Goal: Task Accomplishment & Management: Use online tool/utility

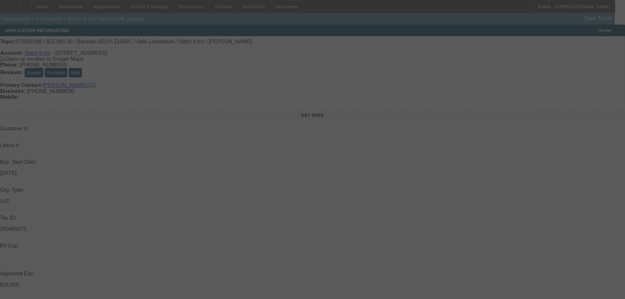
select select "0"
select select "2"
select select "0"
select select "6"
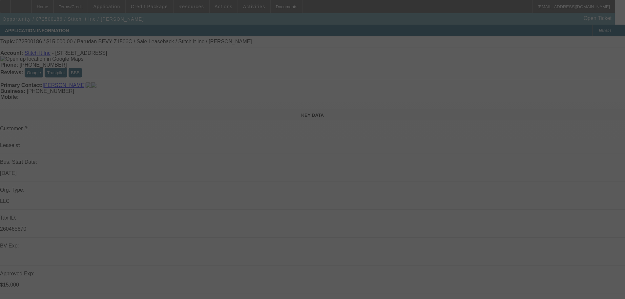
select select "0"
select select "2"
select select "0"
select select "6"
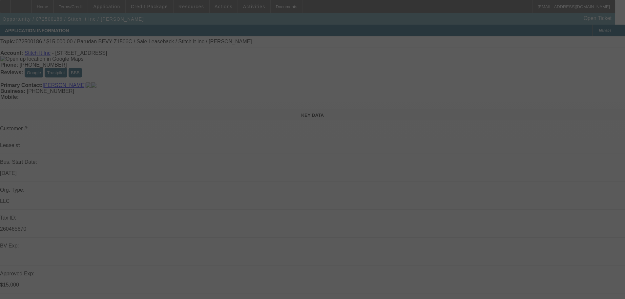
select select "0"
select select "2"
select select "0"
select select "6"
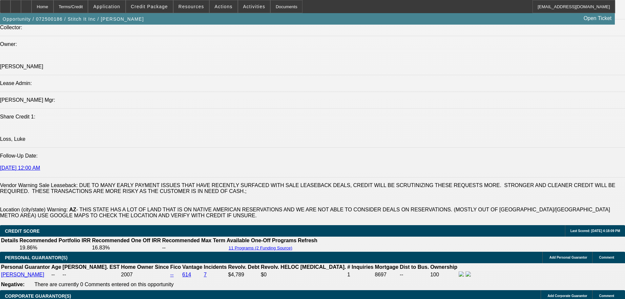
scroll to position [274, 0]
